Goal: Check status

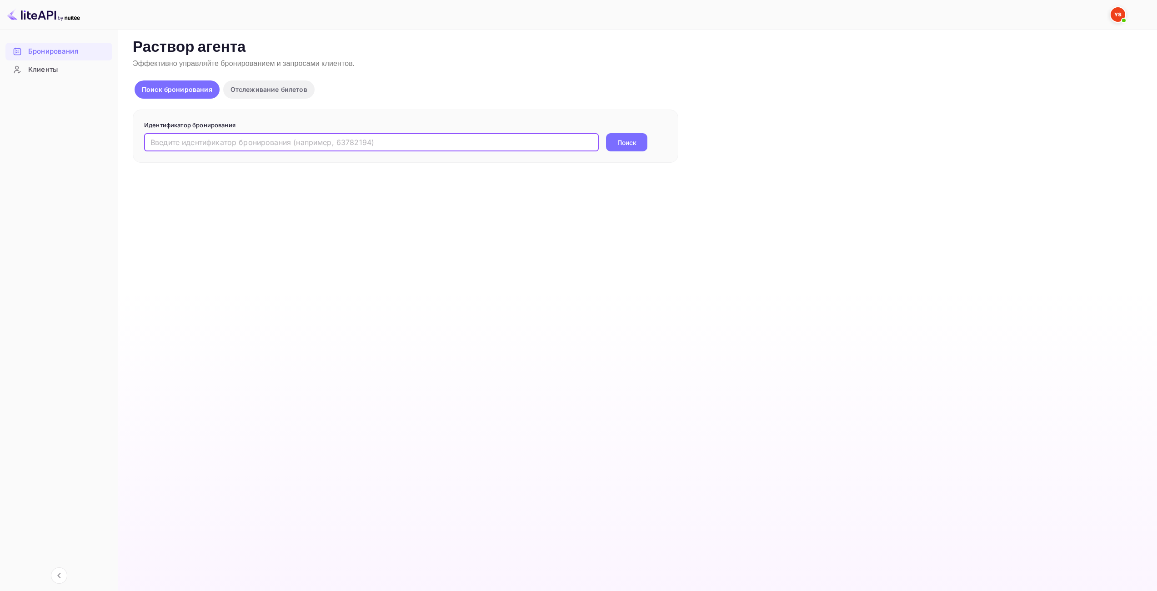
click at [515, 140] on input "text" at bounding box center [371, 142] width 455 height 18
type input "9678071"
drag, startPoint x: 619, startPoint y: 139, endPoint x: 610, endPoint y: 150, distance: 13.6
click at [619, 139] on ya-tr-span "Поиск" at bounding box center [626, 143] width 19 height 10
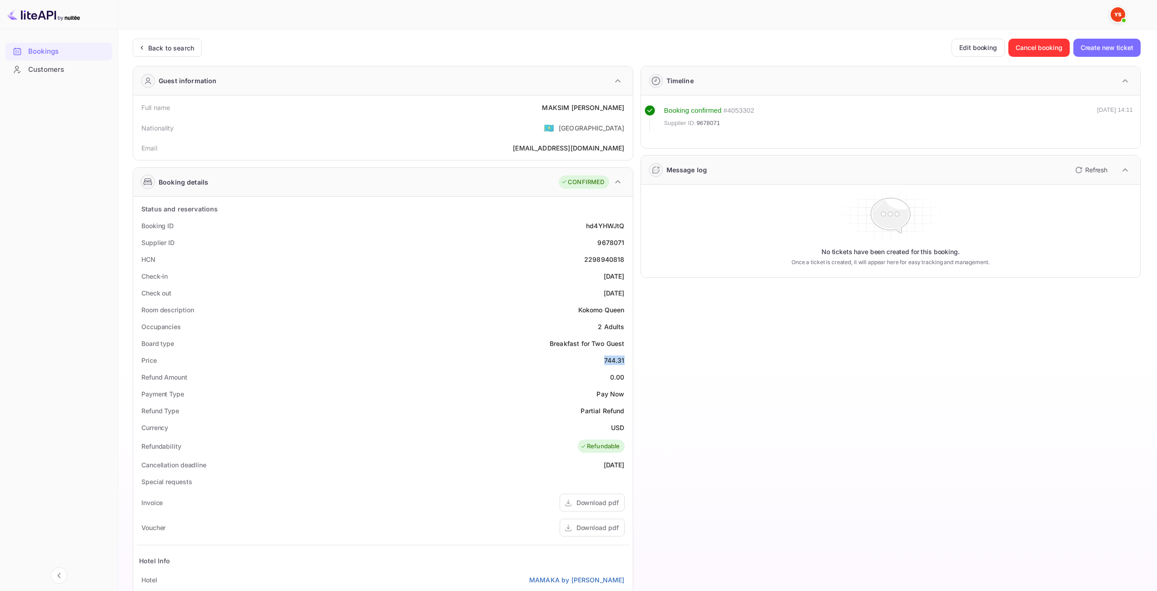
drag, startPoint x: 605, startPoint y: 361, endPoint x: 624, endPoint y: 360, distance: 19.1
click at [624, 360] on div "744.31" at bounding box center [614, 361] width 20 height 10
copy div "744.31"
drag, startPoint x: 615, startPoint y: 427, endPoint x: 623, endPoint y: 428, distance: 8.3
click at [623, 428] on div "USD" at bounding box center [617, 428] width 13 height 10
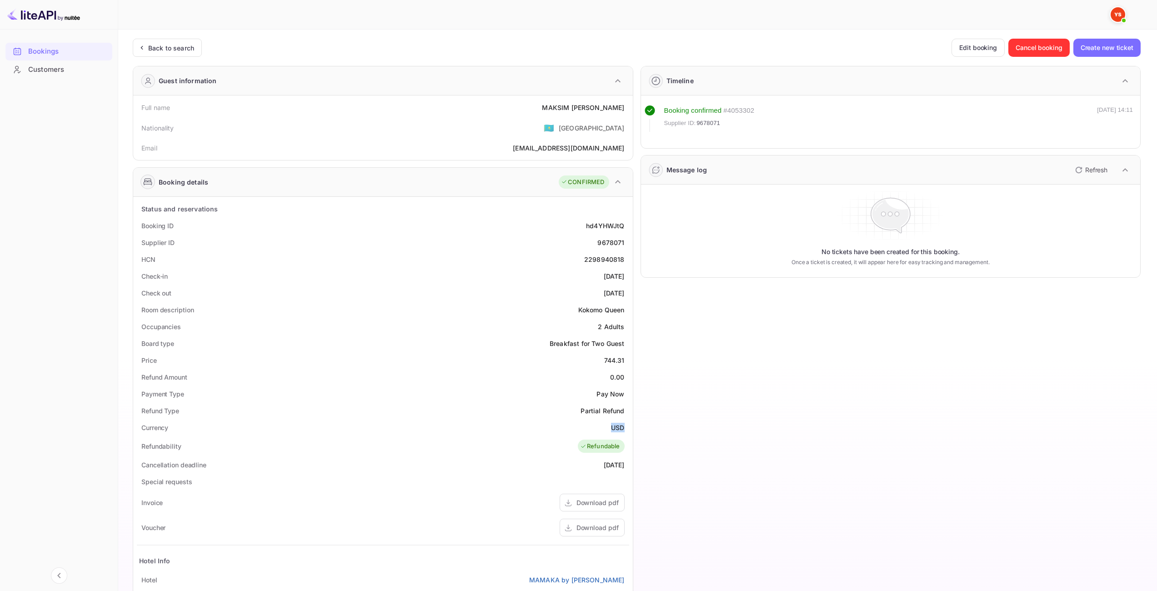
copy div "USD"
drag, startPoint x: 558, startPoint y: 108, endPoint x: 625, endPoint y: 105, distance: 66.4
click at [625, 105] on div "Full name [PERSON_NAME]" at bounding box center [383, 107] width 492 height 17
copy div "[PERSON_NAME]"
